Goal: Information Seeking & Learning: Learn about a topic

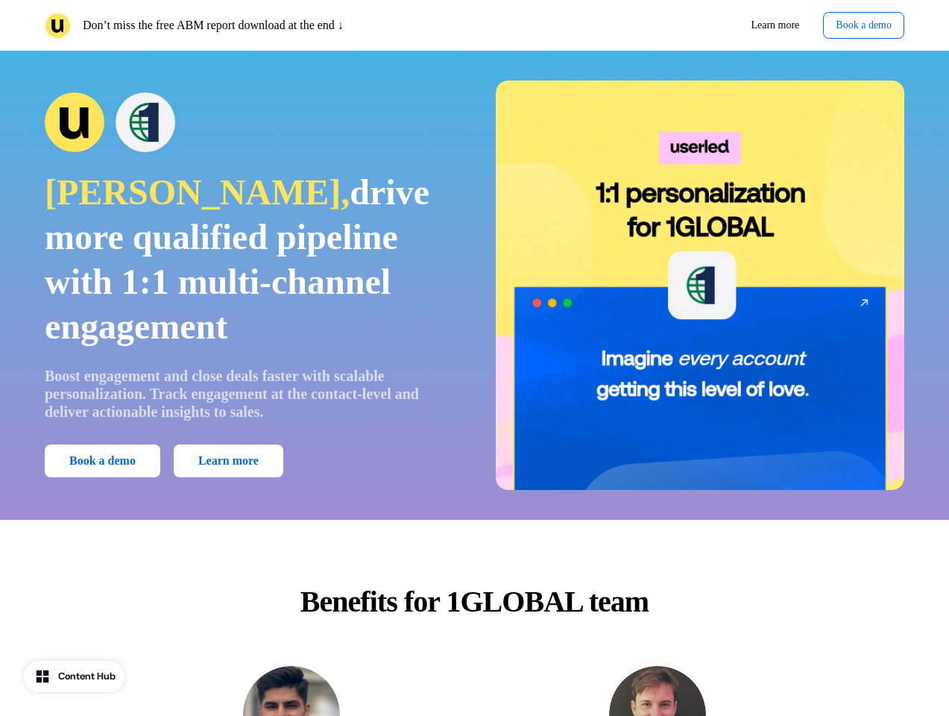
click at [474, 25] on div "Don’t miss the free ABM report download at the end ↓ Learn more Book a demo" at bounding box center [474, 25] width 949 height 51
click at [256, 25] on p "Don’t miss the free ABM report download at the end ↓" at bounding box center [213, 25] width 261 height 18
click at [692, 25] on div "Learn more Book a demo" at bounding box center [693, 25] width 424 height 27
click at [859, 25] on button "Book a demo" at bounding box center [863, 25] width 81 height 27
click at [474, 285] on div "[PERSON_NAME], drive more qualified pipeline with 1:1 multi-channel engagement …" at bounding box center [474, 285] width 949 height 409
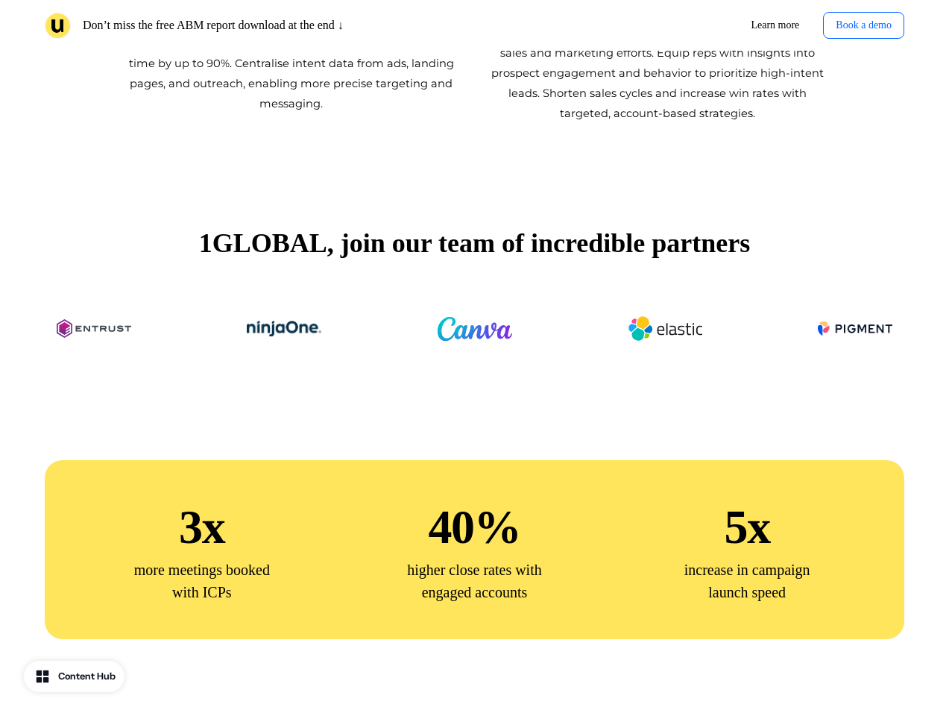
click at [249, 285] on div "1GLOBAL, join our team of incredible partners" at bounding box center [474, 296] width 949 height 207
